Goal: Find contact information: Find contact information

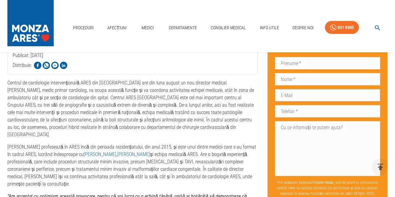
scroll to position [64, 0]
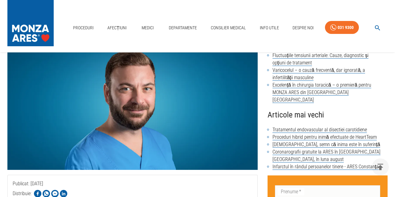
scroll to position [64, 0]
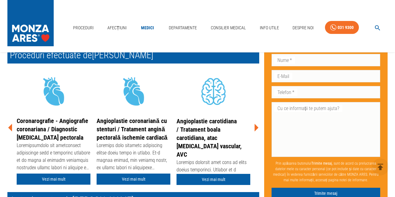
scroll to position [96, 0]
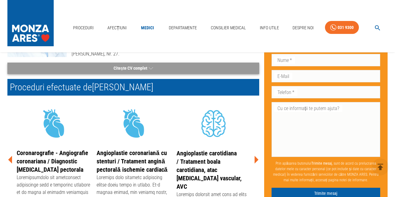
click at [149, 65] on icon "button" at bounding box center [151, 68] width 4 height 8
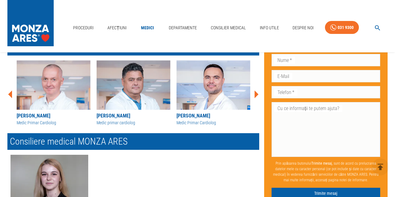
scroll to position [769, 0]
